Goal: Task Accomplishment & Management: Manage account settings

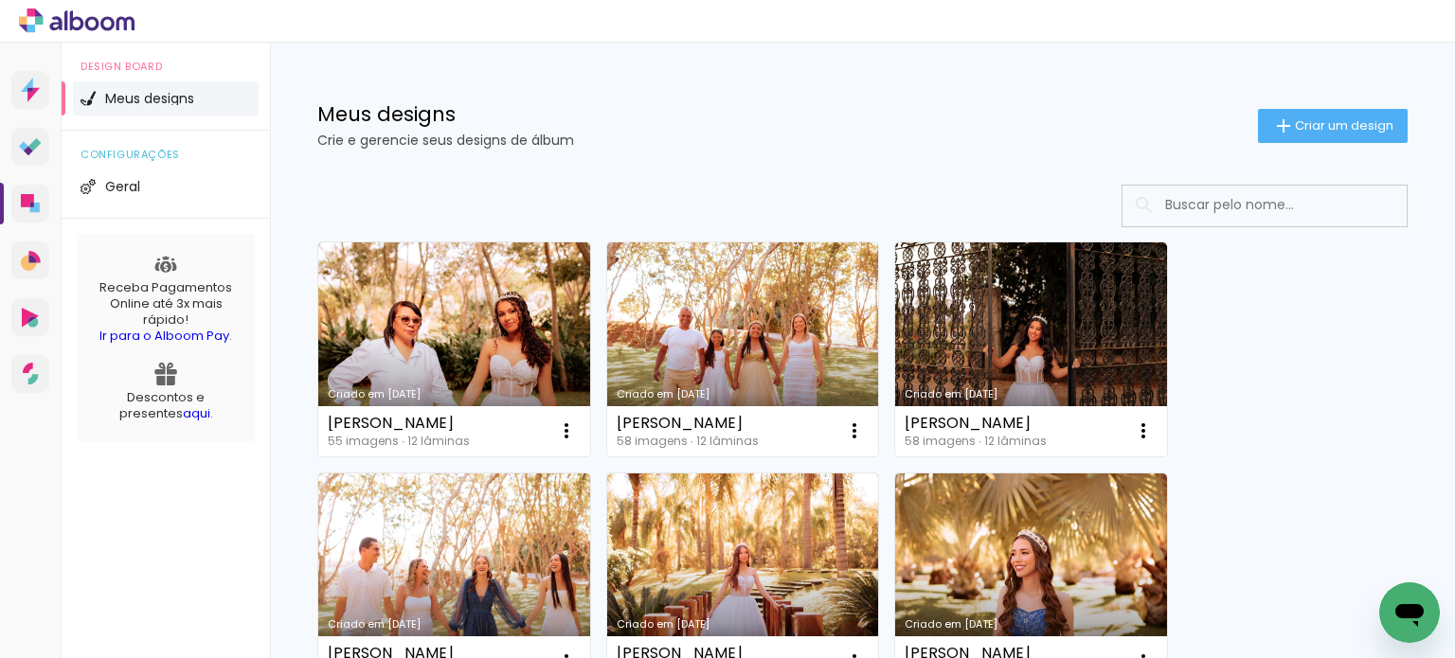
click at [783, 154] on div "Meus designs Crie e gerencie seus designs de álbum Criar um design" at bounding box center [862, 104] width 1185 height 123
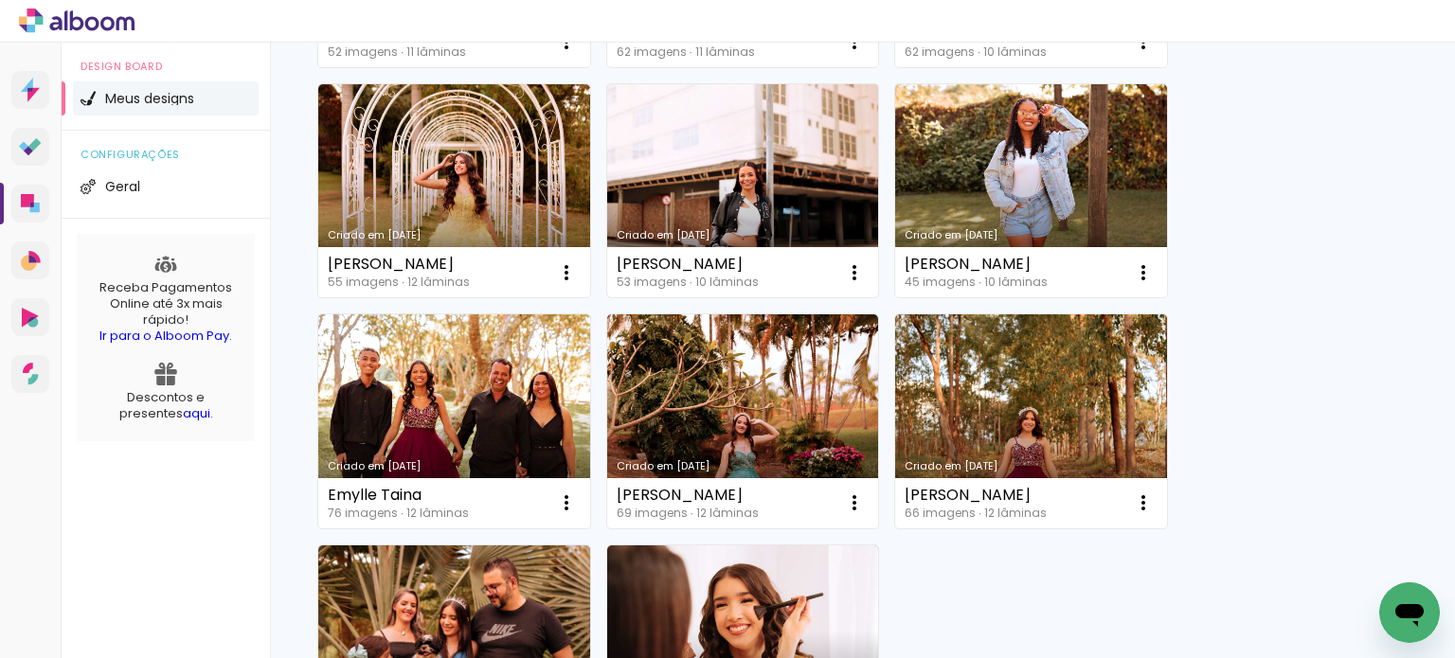
scroll to position [849, 0]
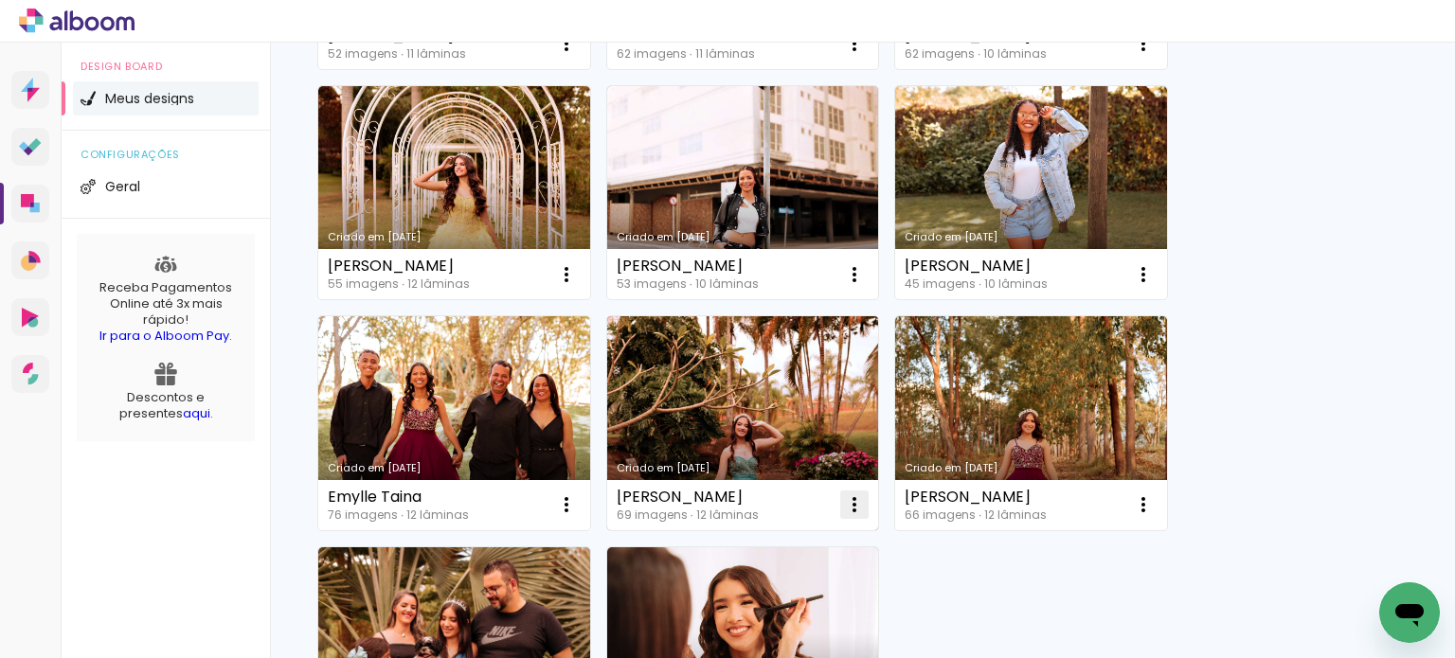
click at [863, 498] on iron-icon at bounding box center [854, 504] width 23 height 23
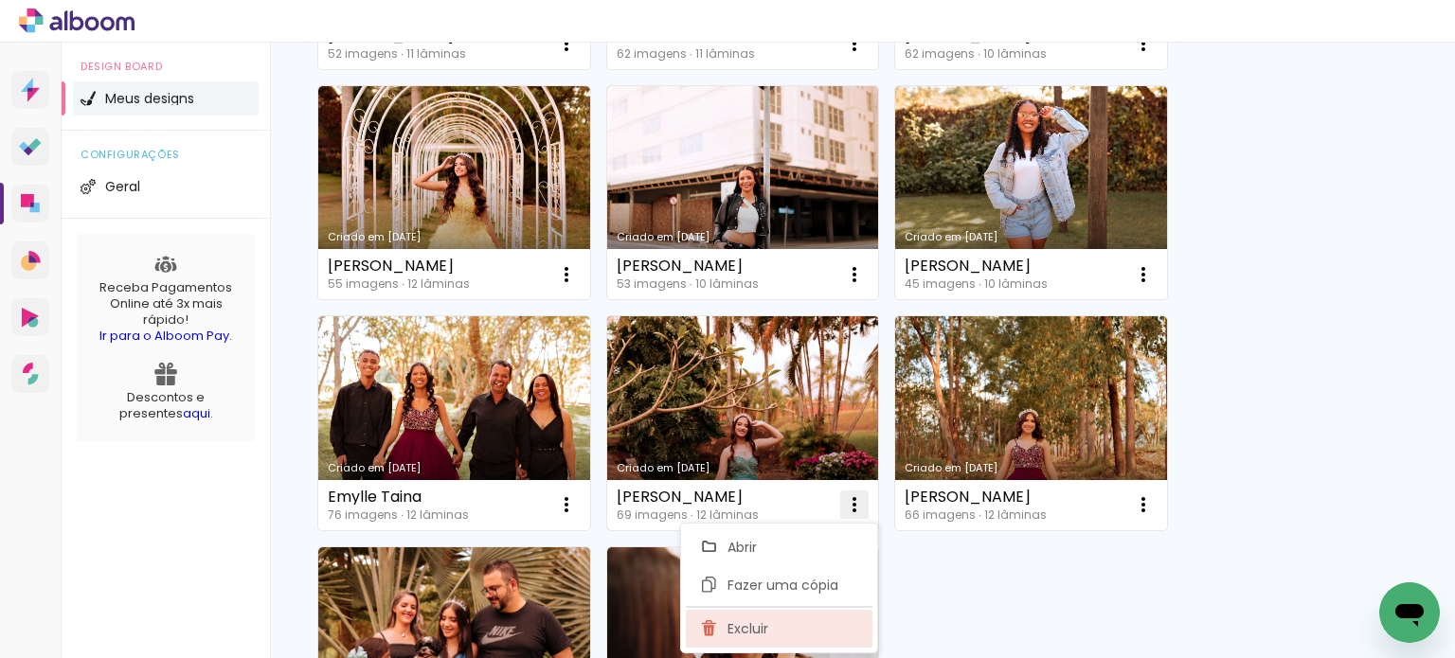
click at [778, 617] on paper-item "Excluir" at bounding box center [779, 629] width 187 height 38
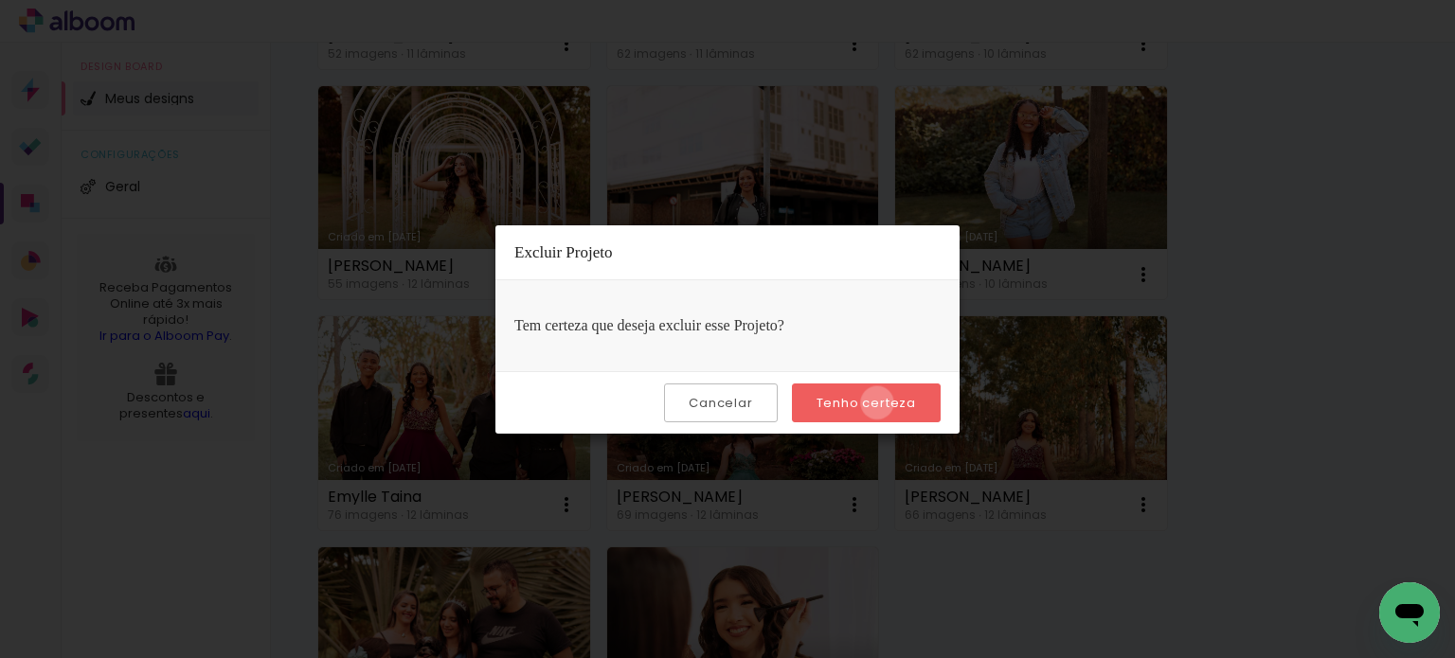
click at [0, 0] on slot "Tenho certeza" at bounding box center [0, 0] width 0 height 0
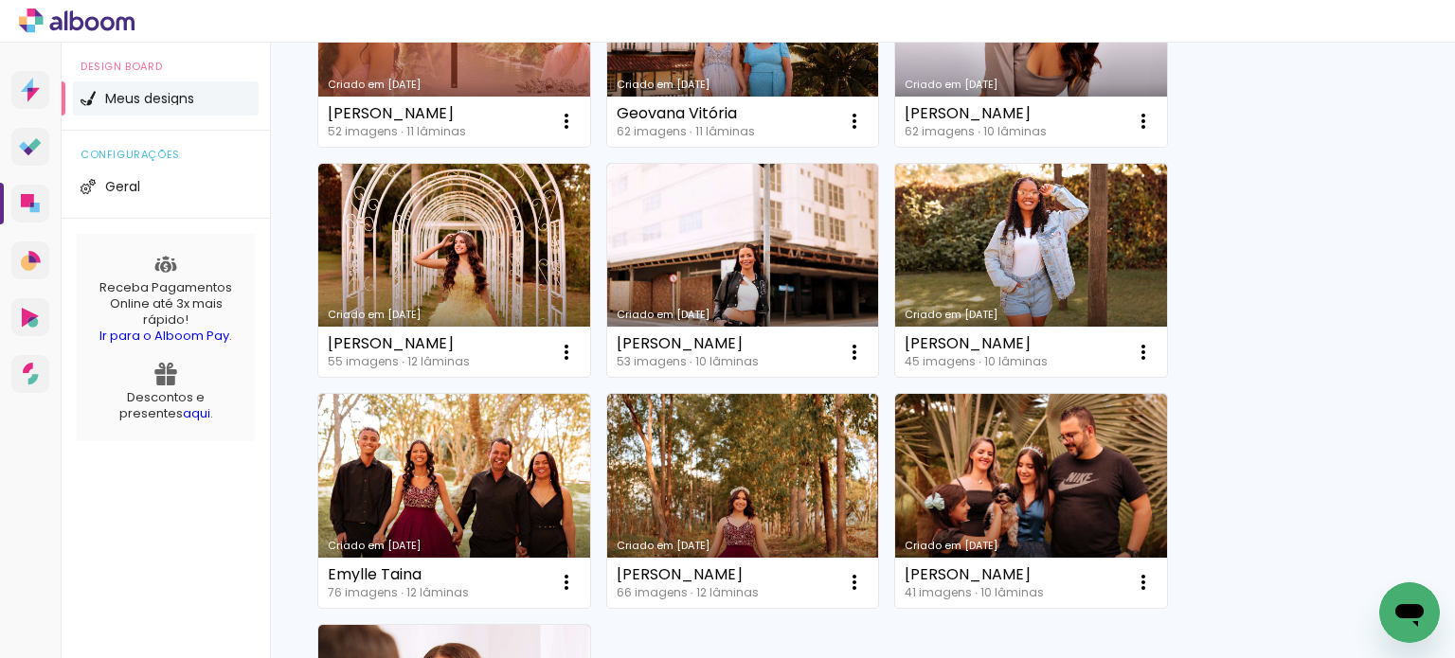
scroll to position [763, 0]
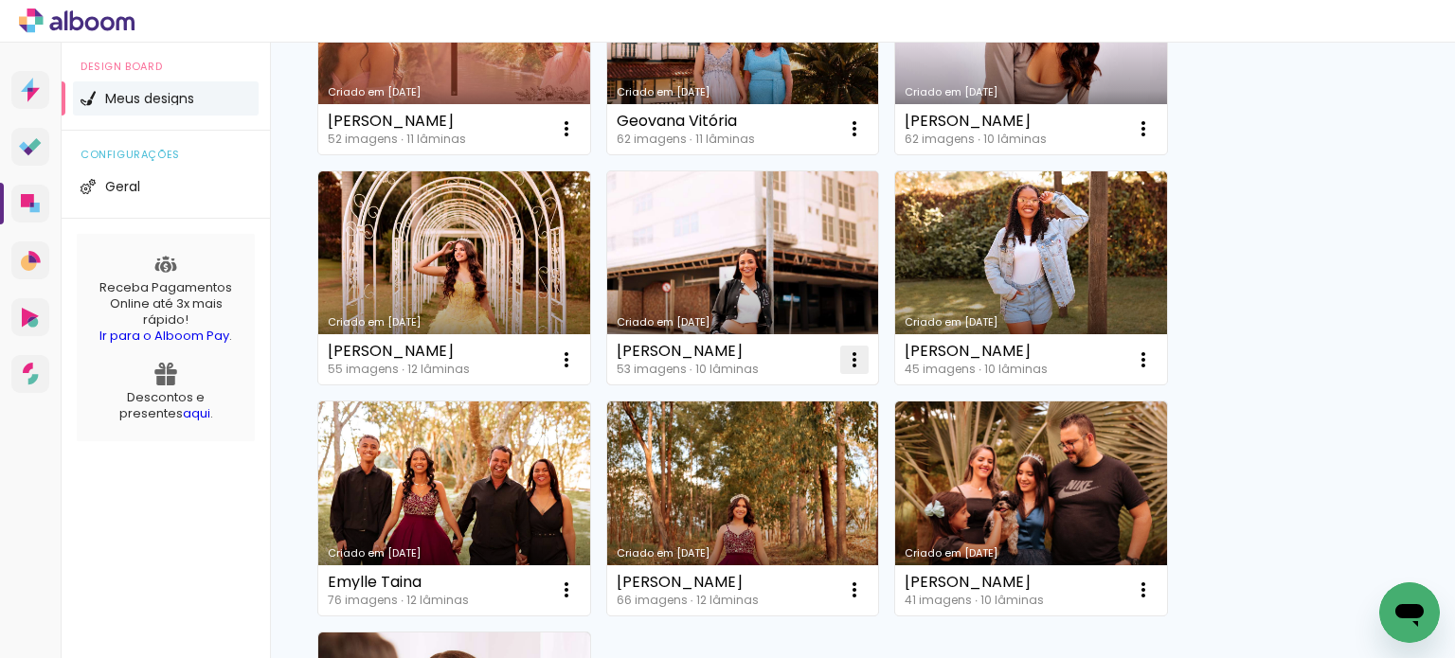
click at [854, 355] on iron-icon at bounding box center [854, 360] width 23 height 23
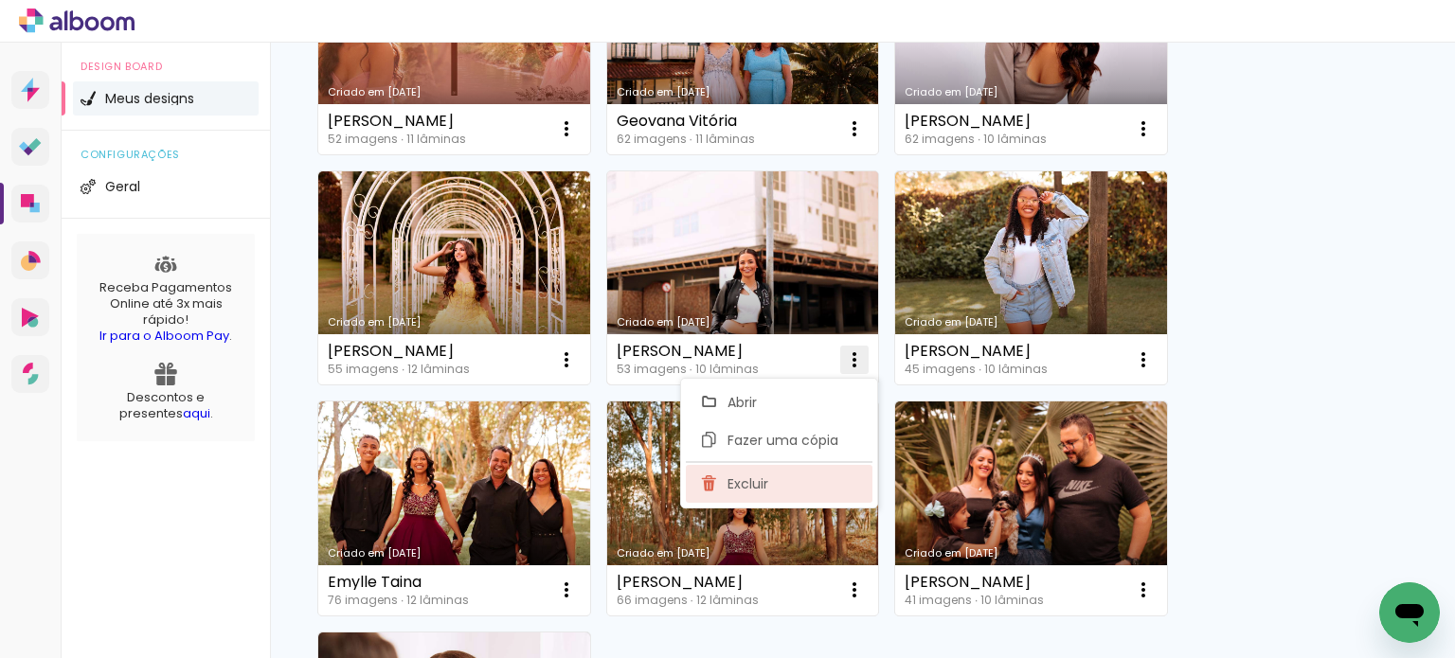
click at [792, 484] on paper-item "Excluir" at bounding box center [779, 484] width 187 height 38
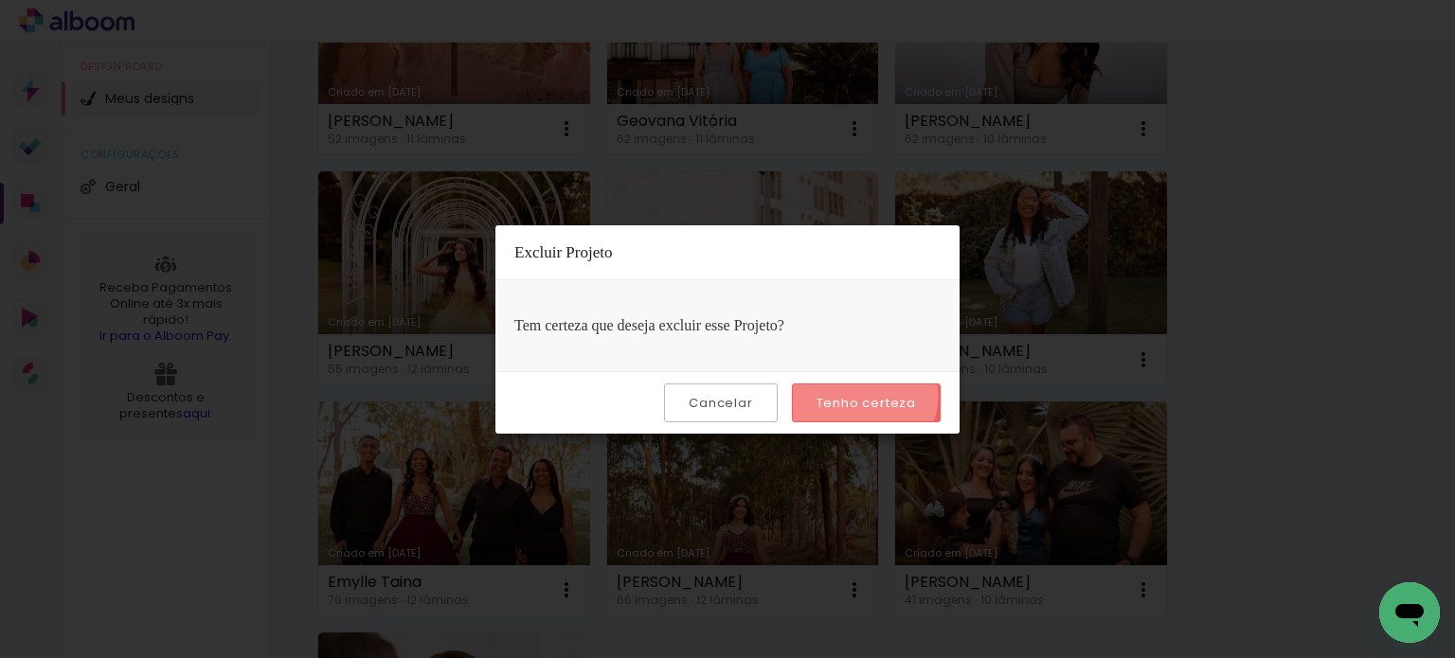
click at [0, 0] on slot "Tenho certeza" at bounding box center [0, 0] width 0 height 0
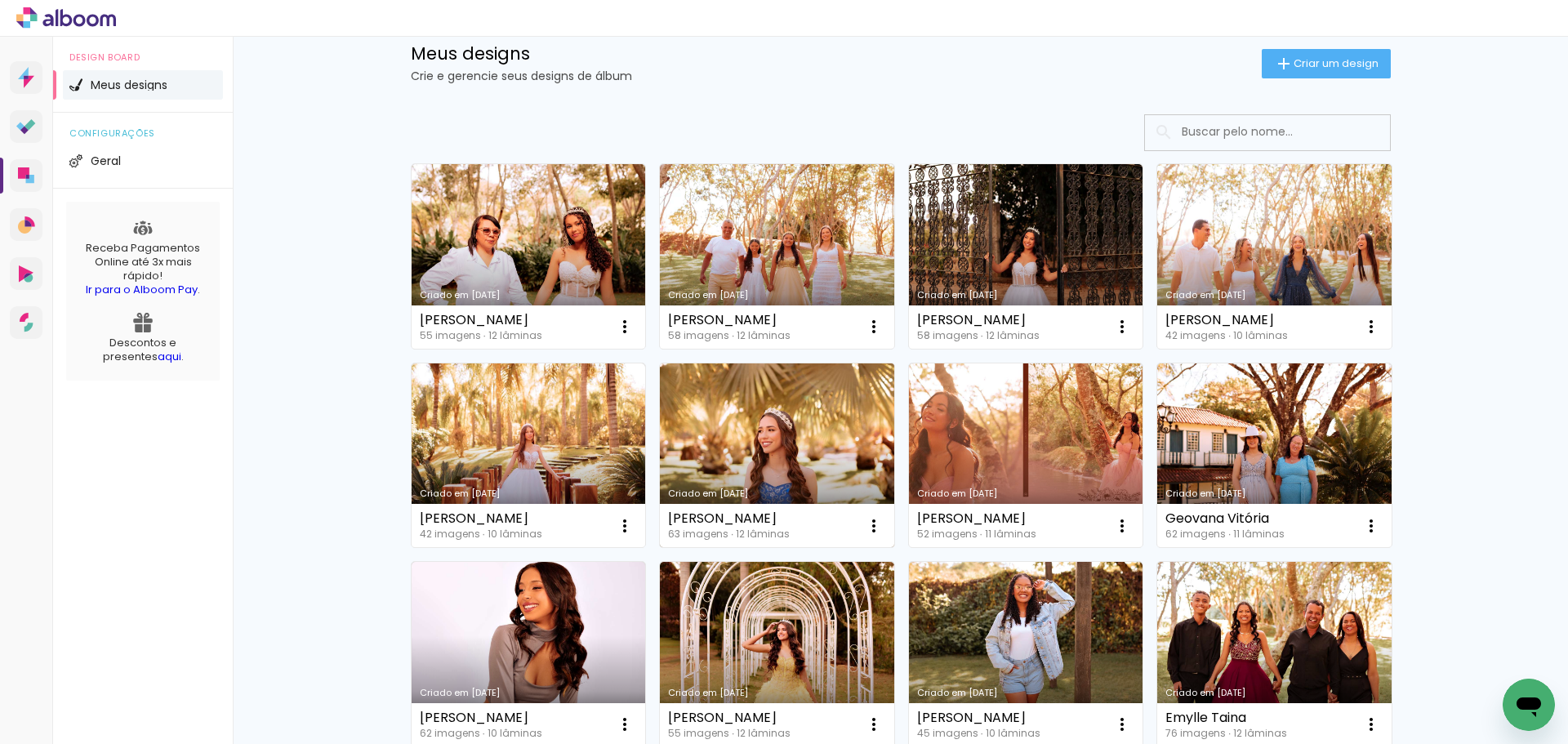
scroll to position [0, 0]
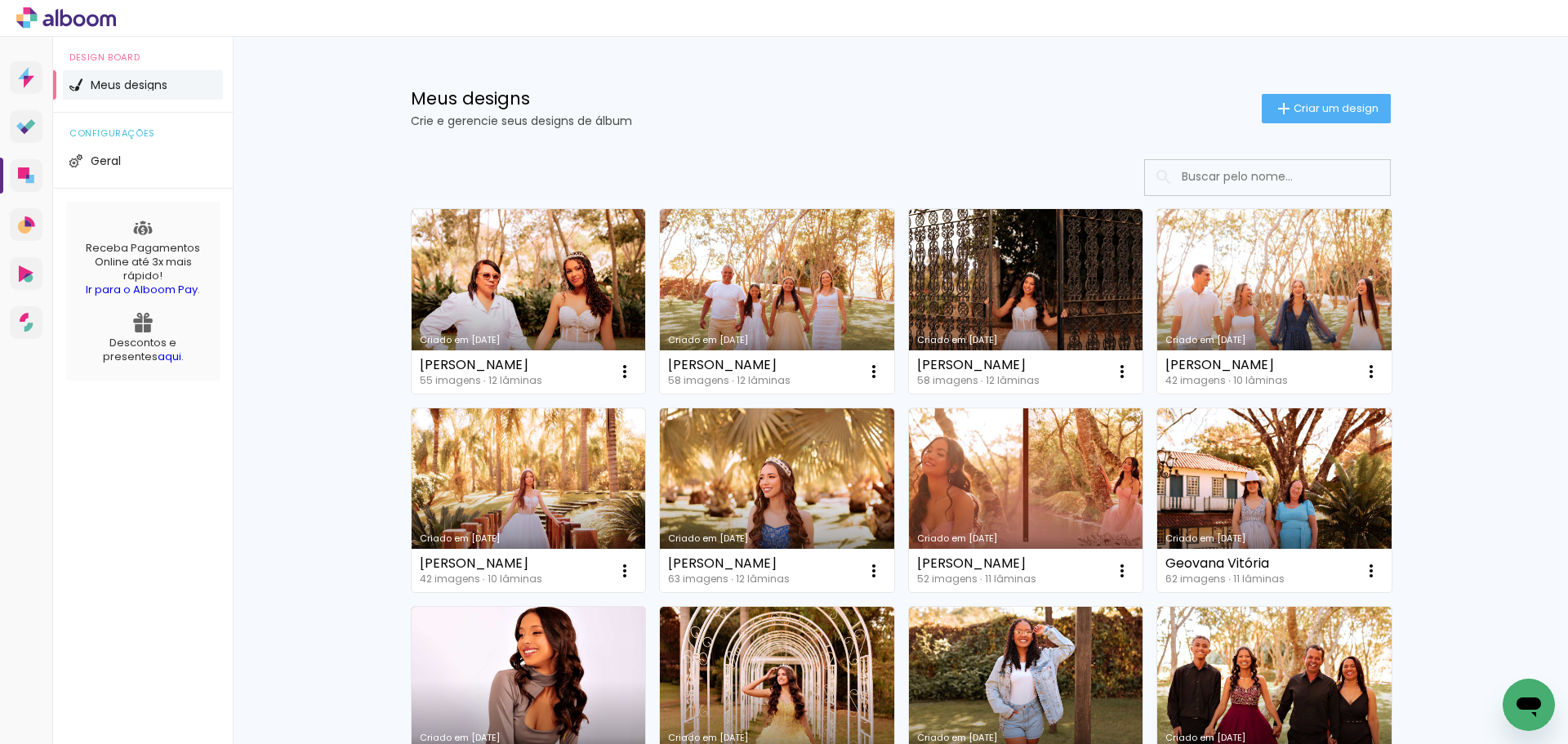
click at [339, 399] on div "Meus designs Crie e gerencie seus designs de álbum Criar um design Criado em [D…" at bounding box center [900, 590] width 1335 height 1105
